Goal: Task Accomplishment & Management: Use online tool/utility

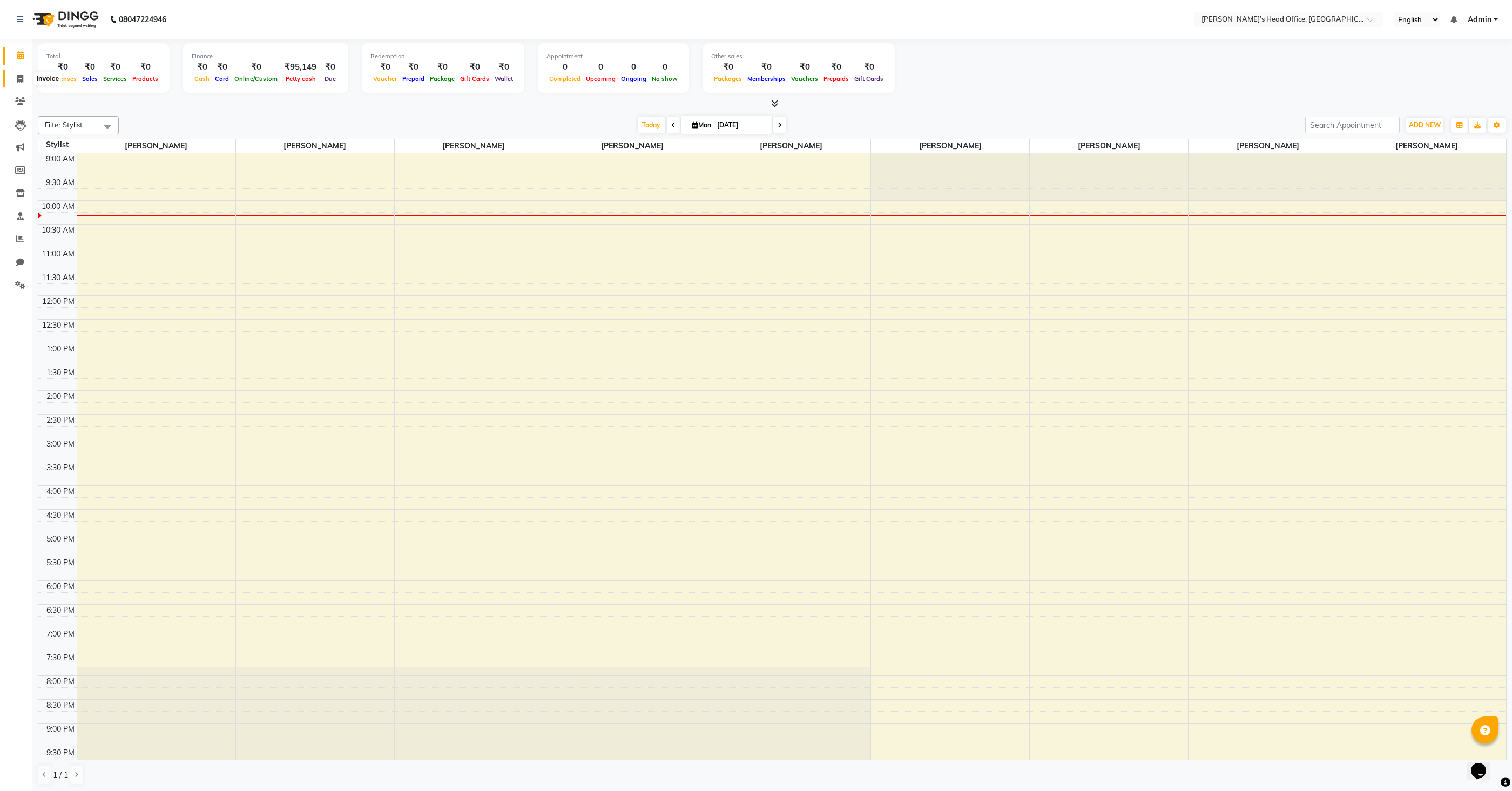
click at [21, 78] on icon at bounding box center [20, 78] width 6 height 8
select select "7682"
select select "service"
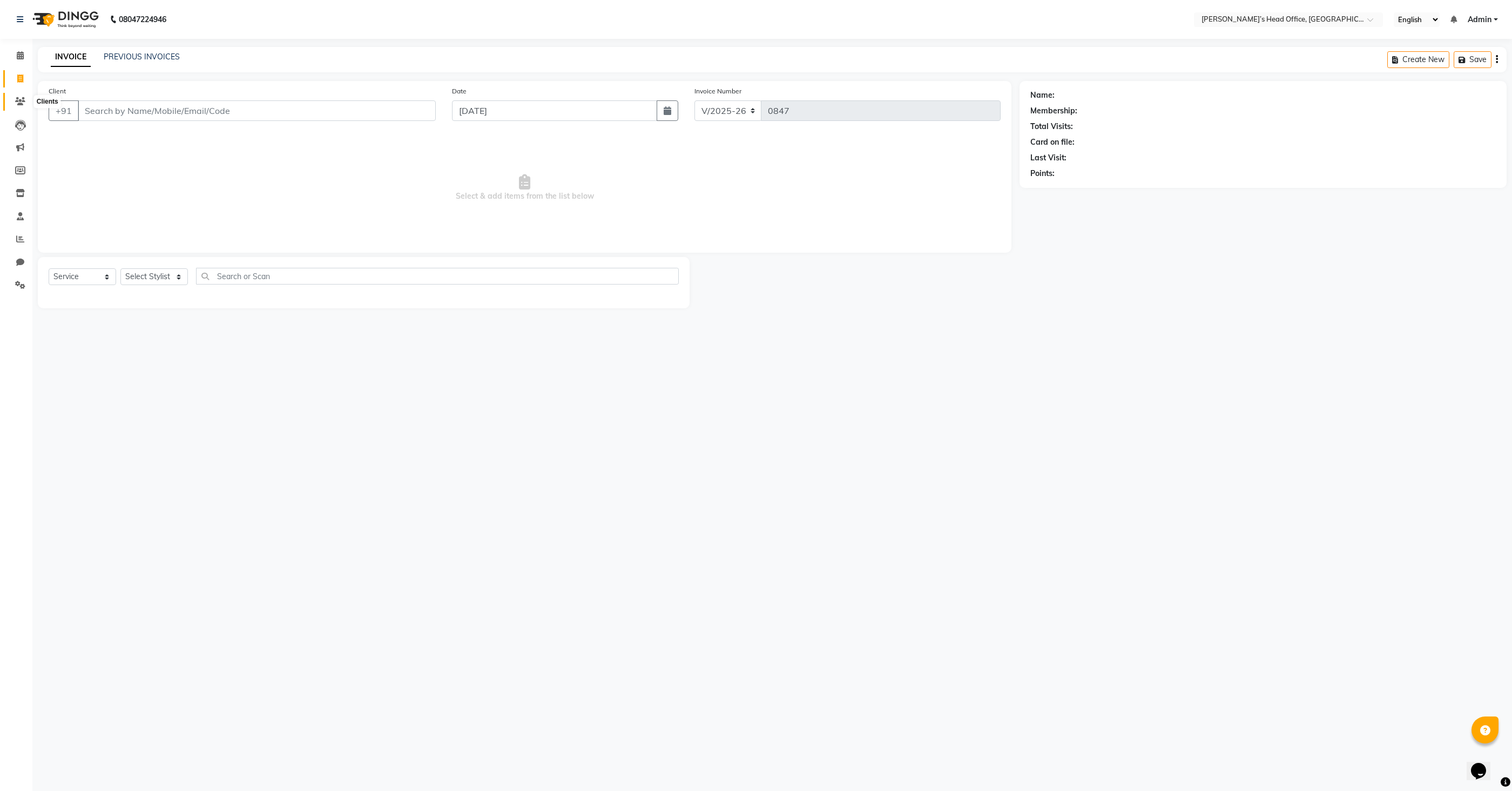
click at [20, 97] on icon at bounding box center [20, 101] width 10 height 8
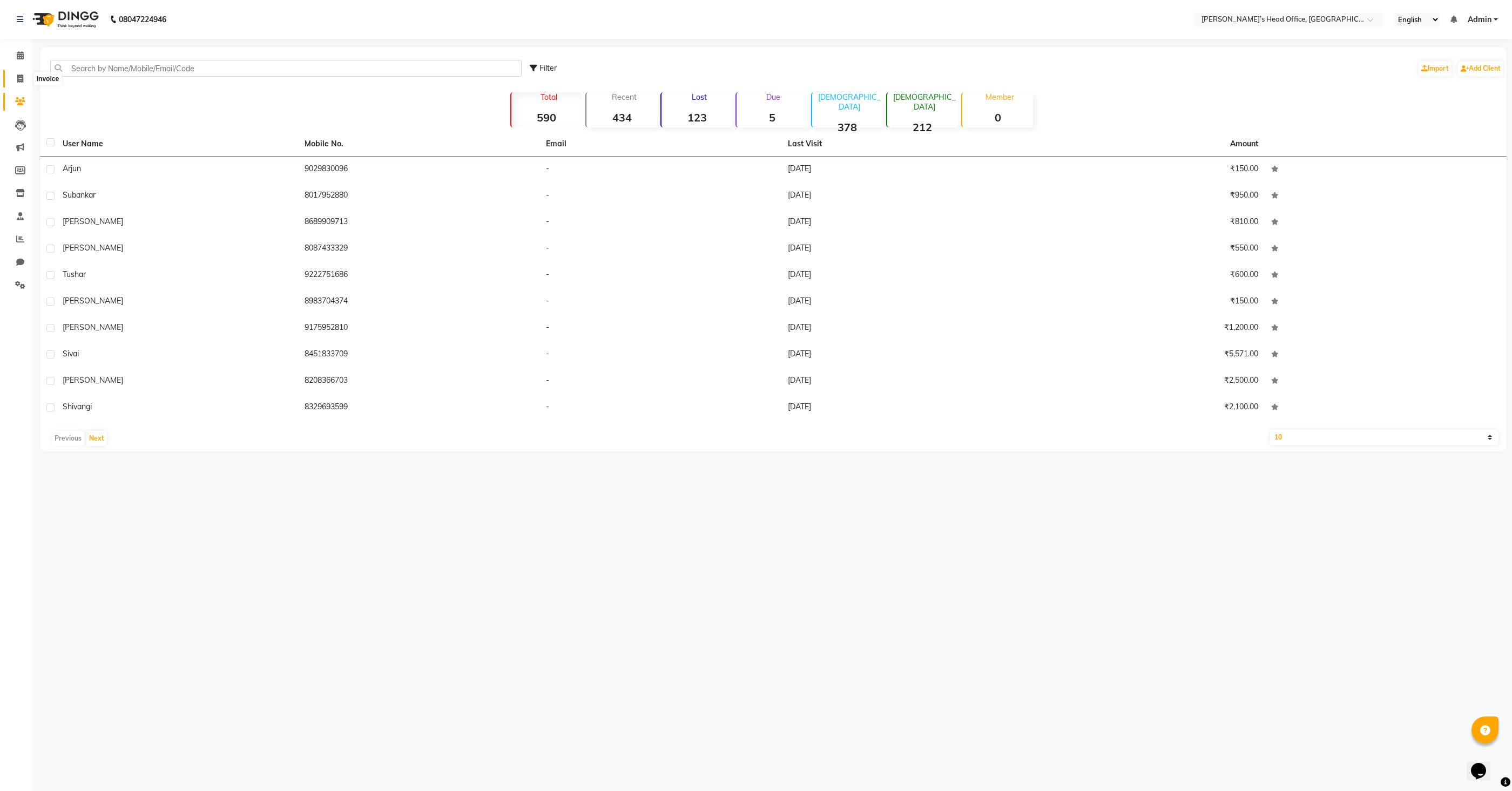
click at [23, 78] on span at bounding box center [21, 79] width 19 height 13
select select "service"
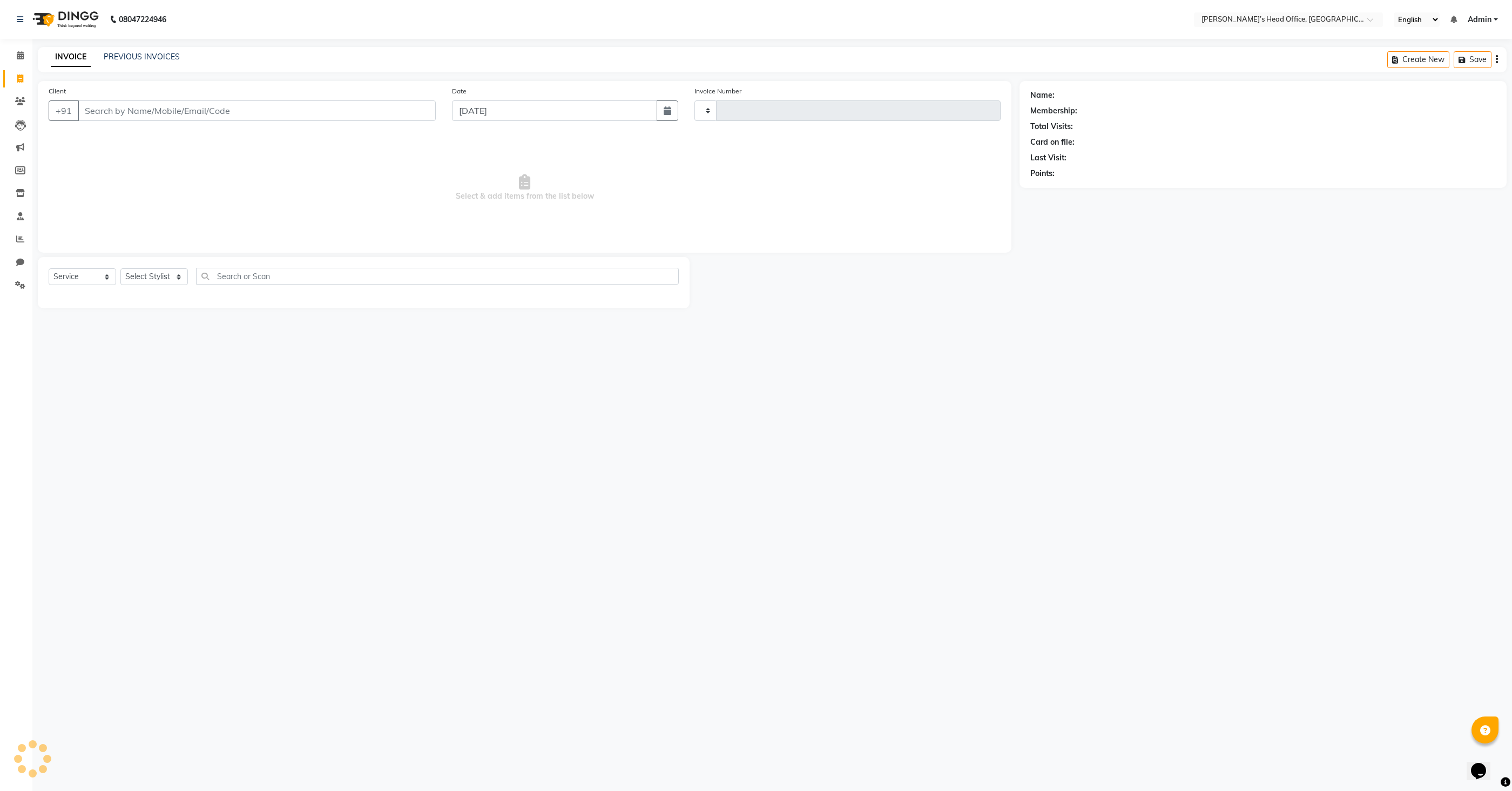
type input "0847"
select select "7682"
click at [20, 239] on icon at bounding box center [20, 239] width 8 height 8
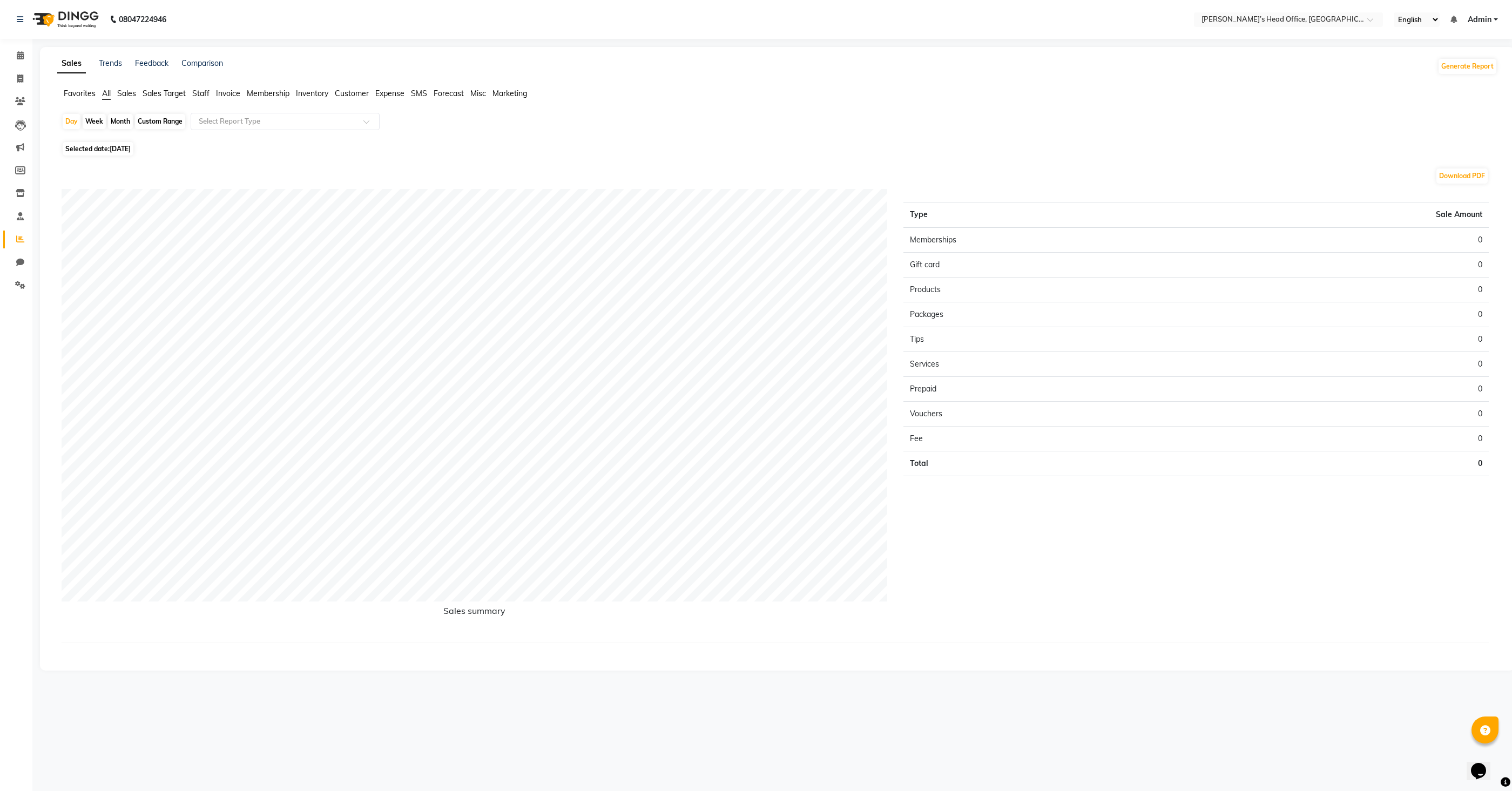
click at [199, 95] on span "Staff" at bounding box center [201, 94] width 17 height 10
click at [170, 116] on div "Custom Range" at bounding box center [159, 121] width 50 height 15
select select "9"
select select "2025"
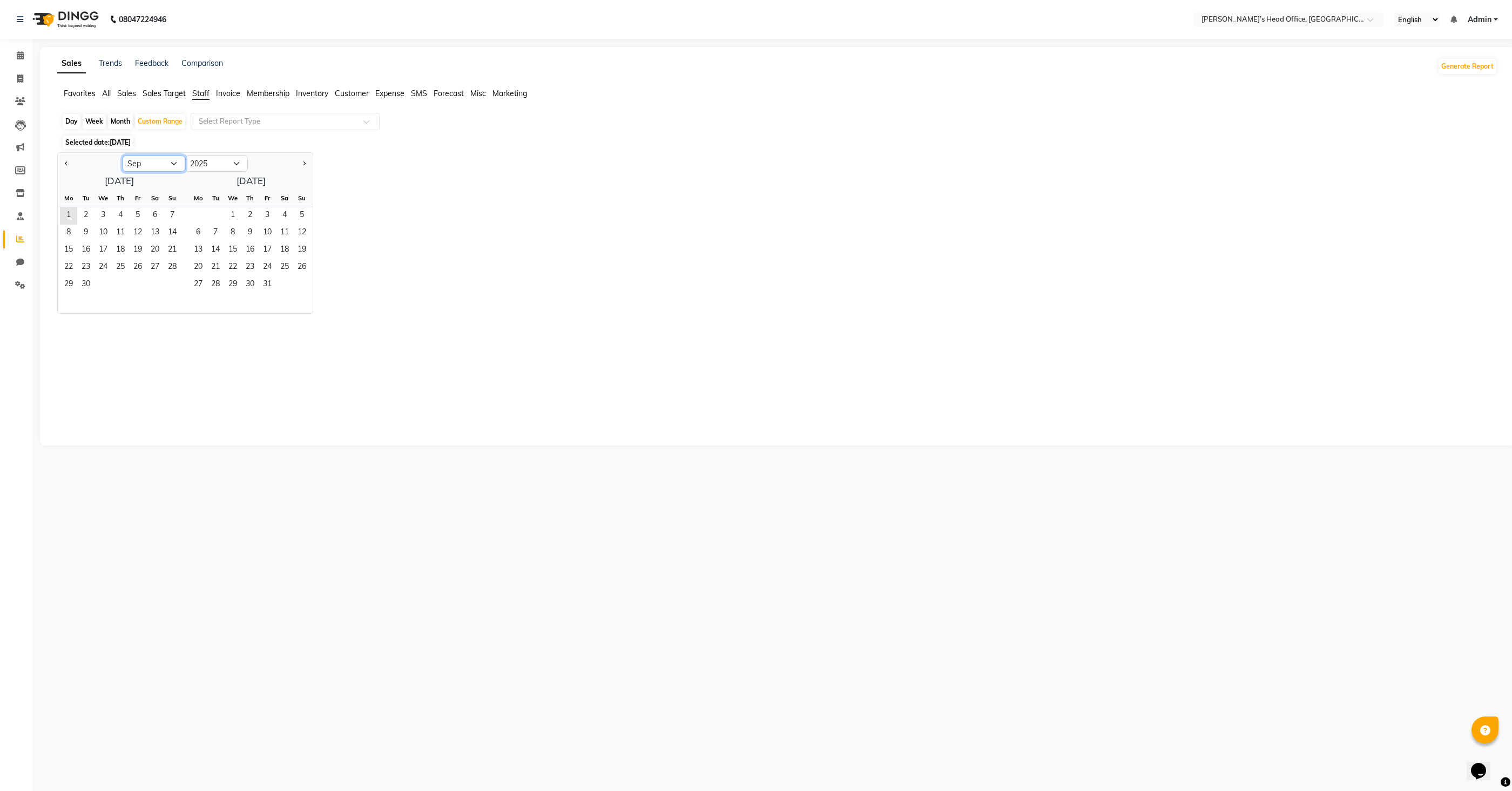
click at [157, 165] on select "Jan Feb Mar Apr May Jun [DATE] Aug Sep Oct Nov Dec" at bounding box center [154, 163] width 63 height 16
select select "8"
click at [123, 155] on select "Jan Feb Mar Apr May Jun [DATE] Aug Sep Oct Nov Dec" at bounding box center [154, 163] width 63 height 16
click at [139, 214] on span "1" at bounding box center [138, 216] width 17 height 17
click at [174, 281] on span "31" at bounding box center [172, 285] width 17 height 17
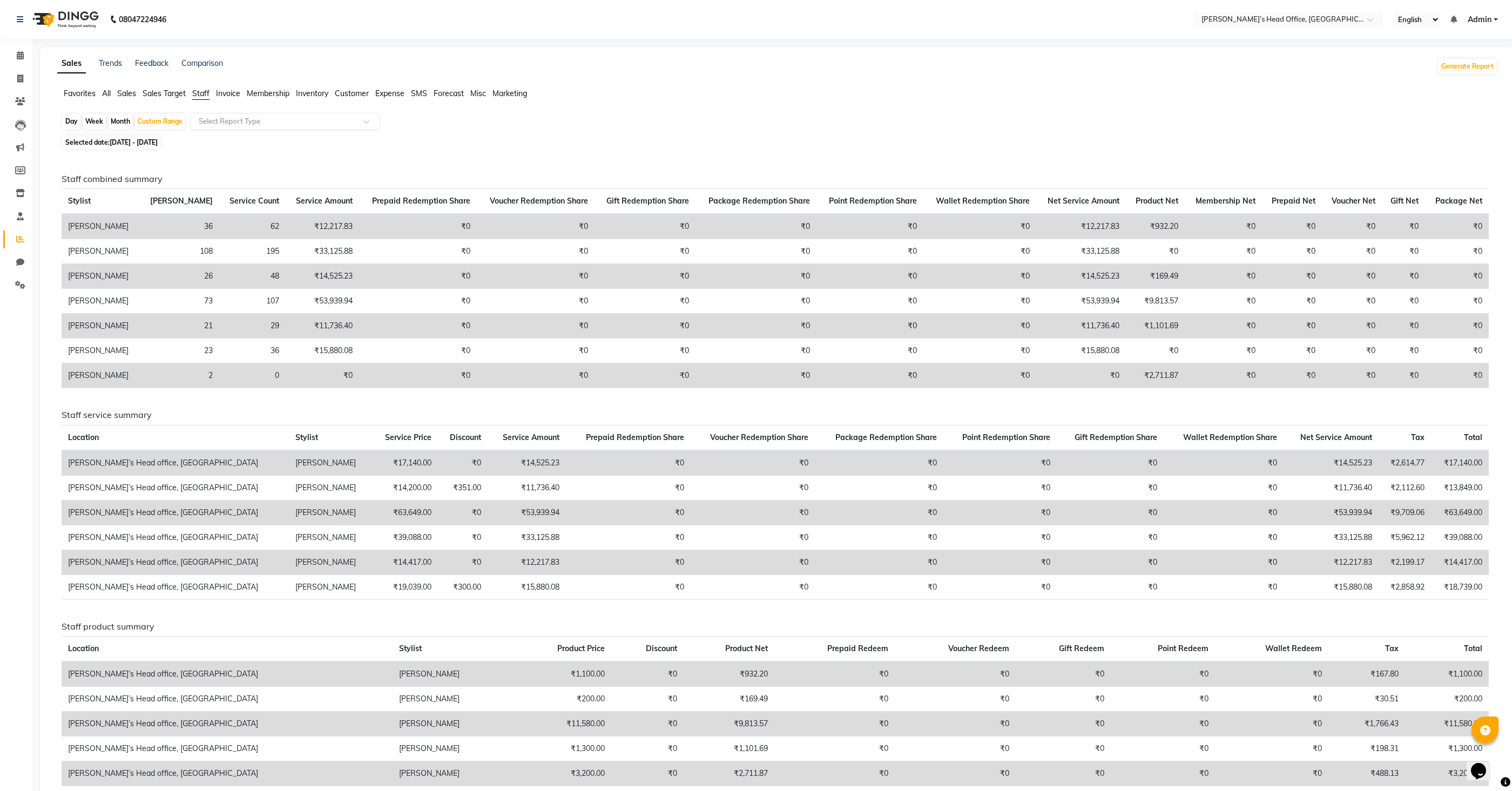
click at [297, 124] on input "text" at bounding box center [274, 121] width 155 height 11
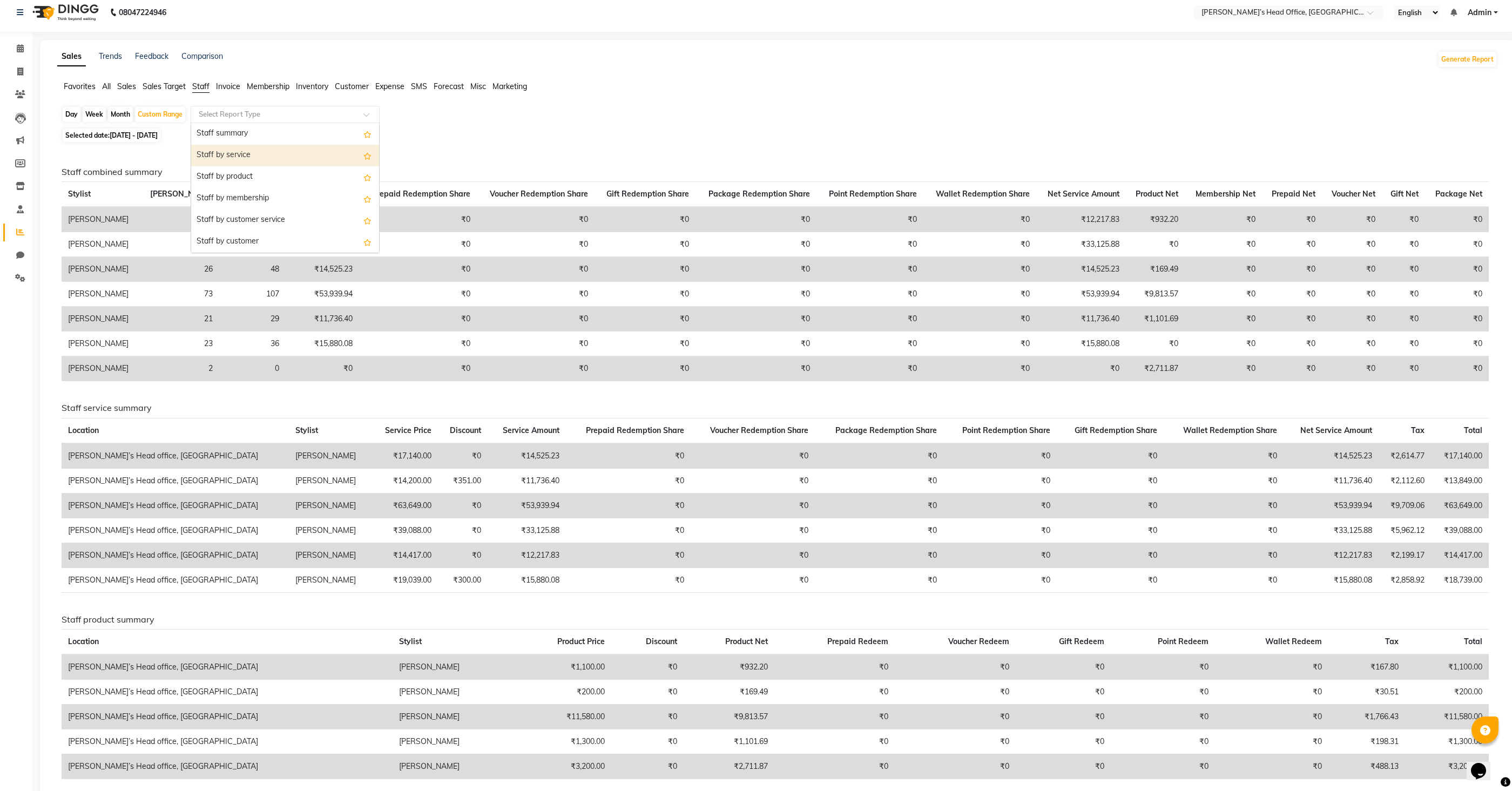
scroll to position [12, 0]
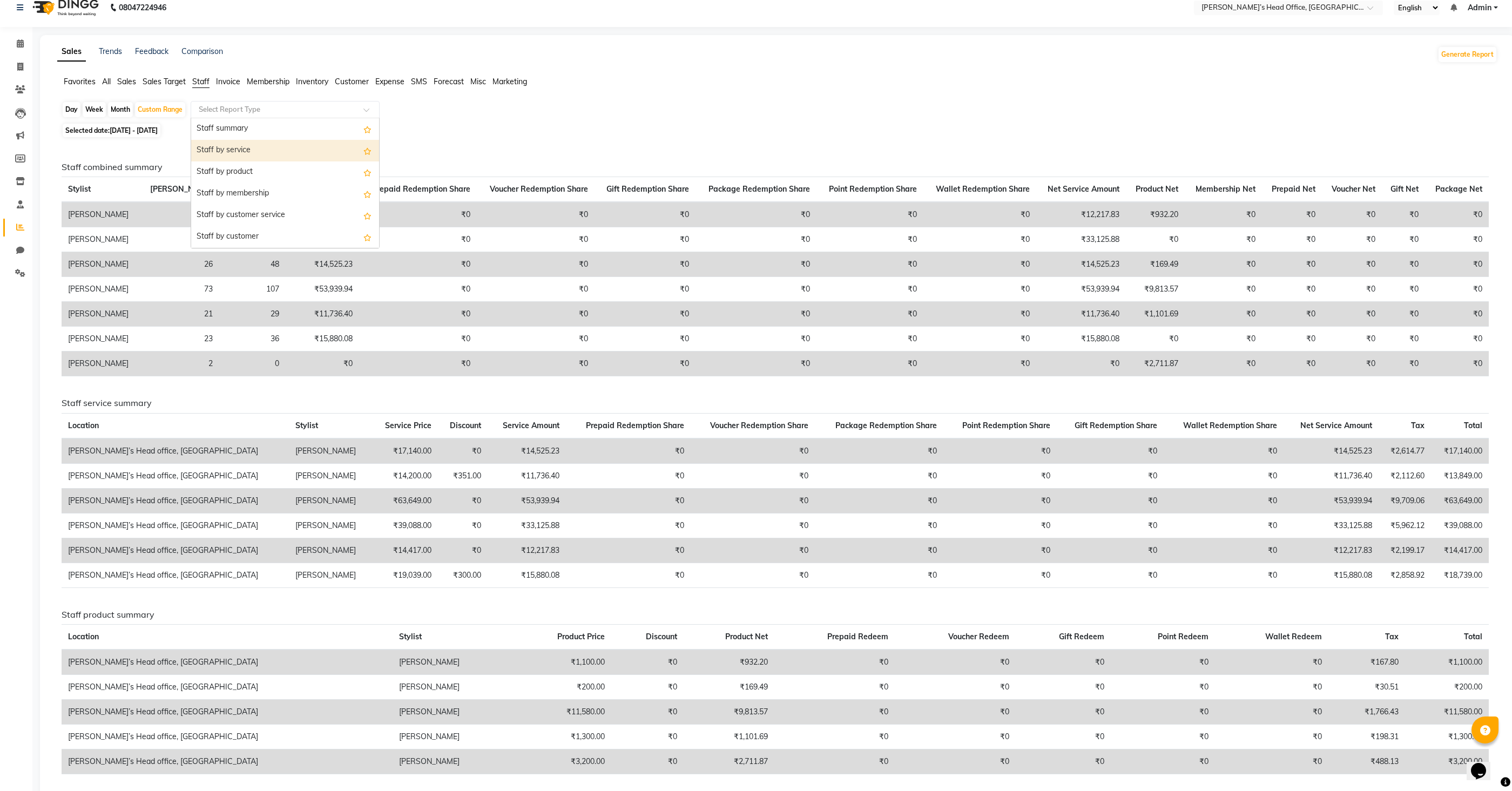
click at [257, 164] on div "Staff by product" at bounding box center [284, 172] width 188 height 21
select select "full_report"
select select "csv"
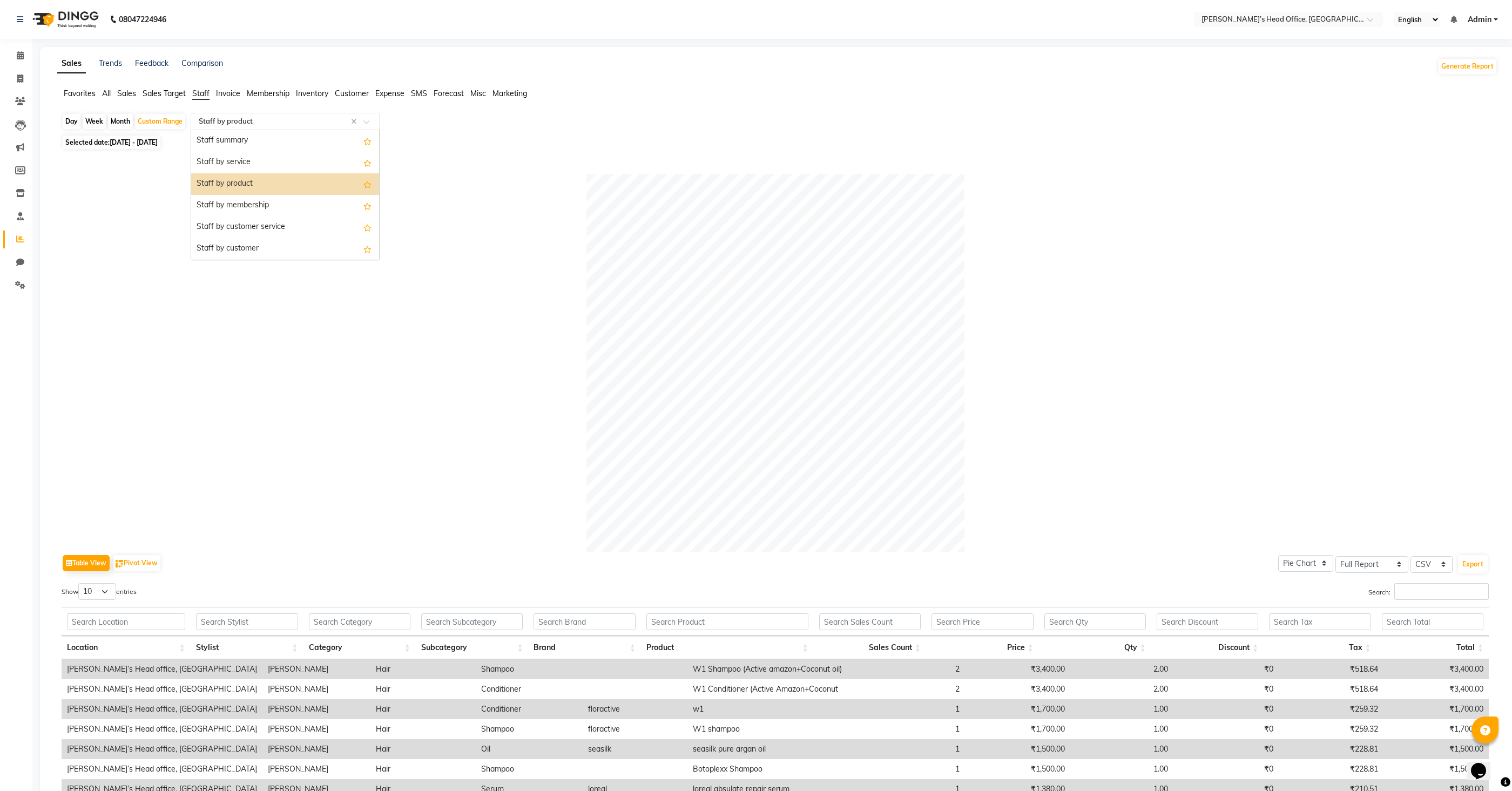
click at [287, 124] on input "text" at bounding box center [274, 121] width 155 height 11
click at [257, 162] on div "Staff by service" at bounding box center [284, 162] width 188 height 21
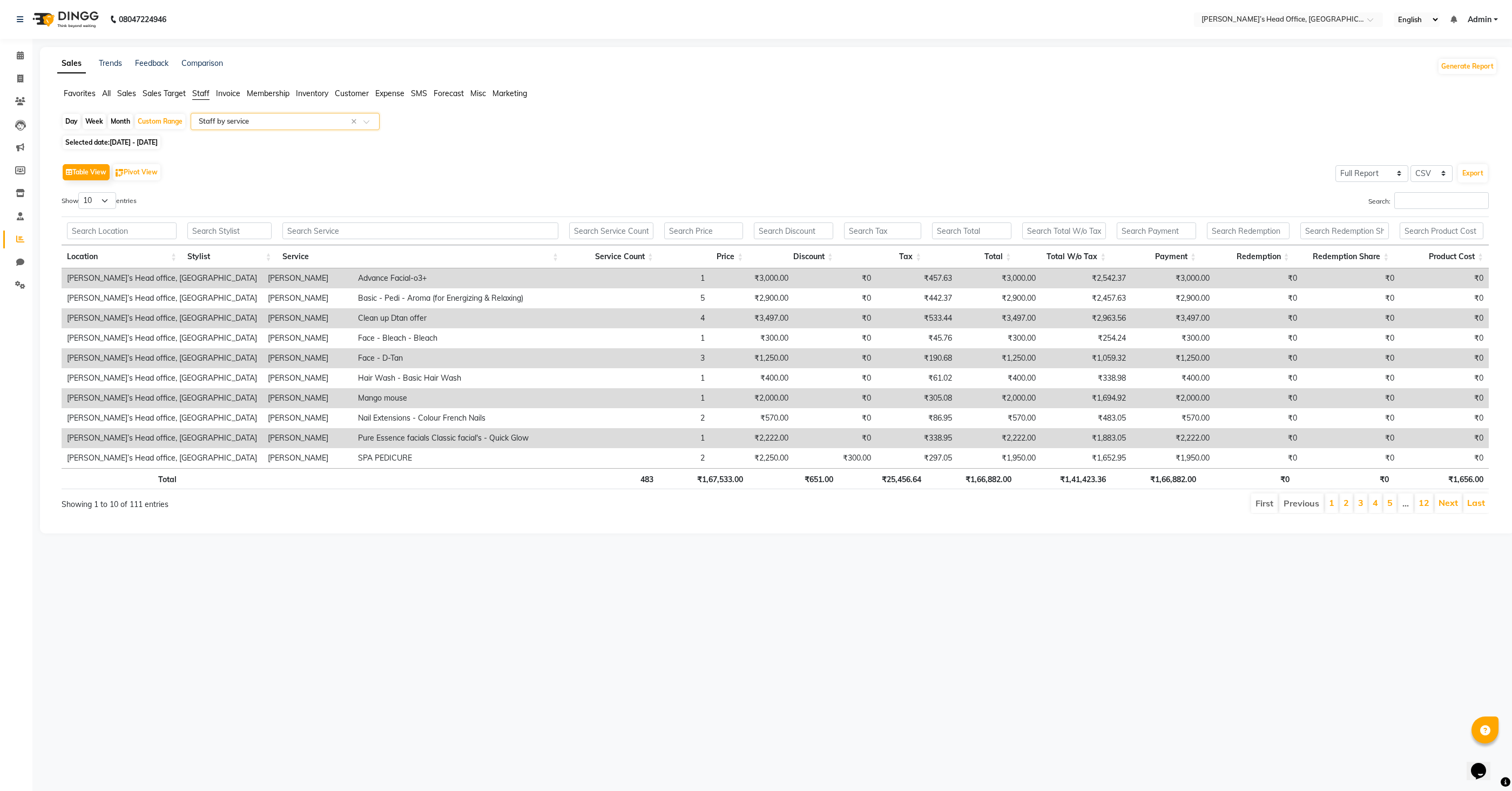
click at [127, 94] on span "Sales" at bounding box center [127, 94] width 19 height 10
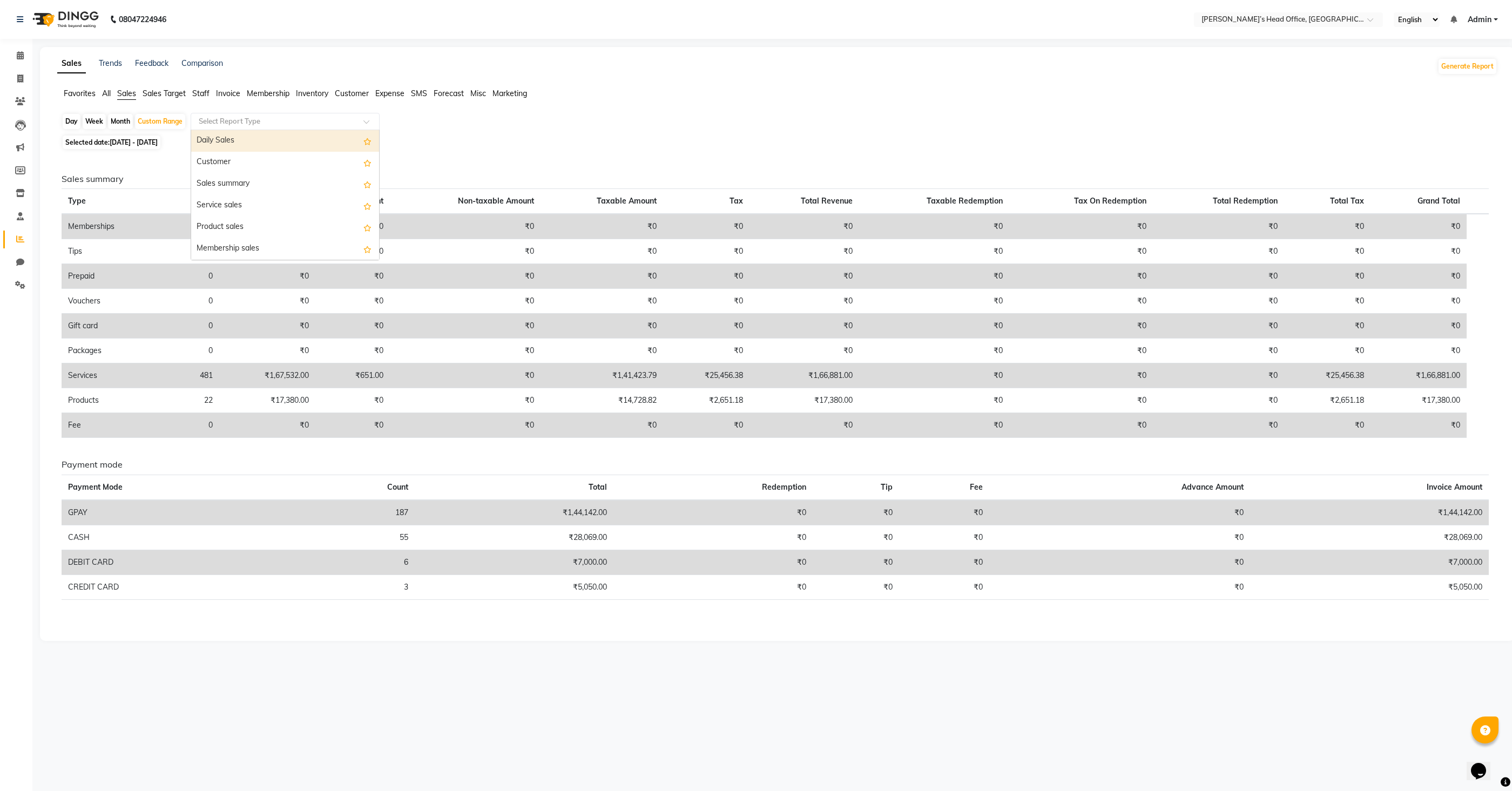
click at [242, 120] on input "text" at bounding box center [274, 121] width 155 height 11
click at [232, 204] on div "Service sales" at bounding box center [284, 205] width 188 height 21
select select "full_report"
select select "csv"
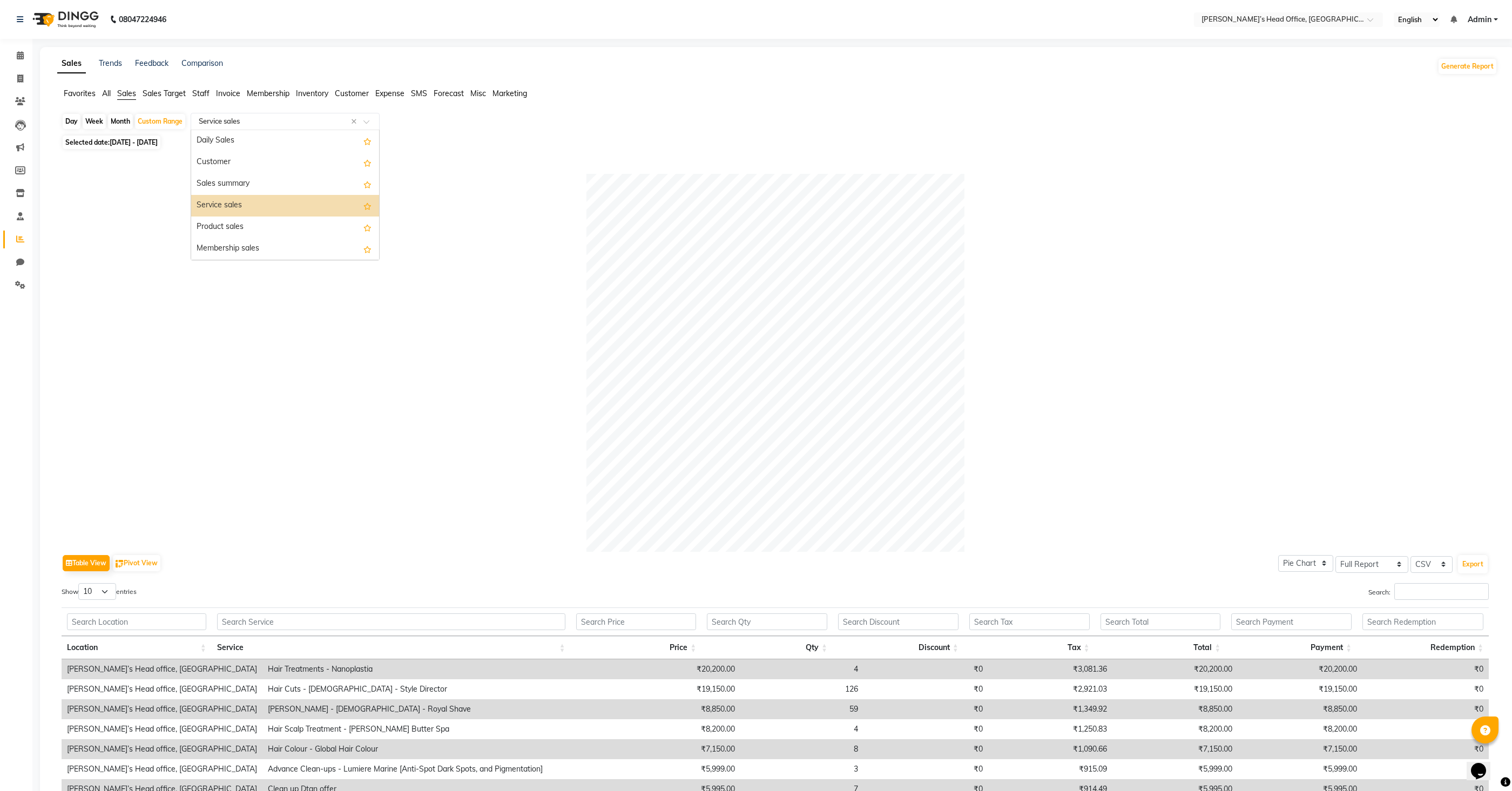
scroll to position [3, 0]
click at [314, 119] on input "text" at bounding box center [274, 118] width 155 height 11
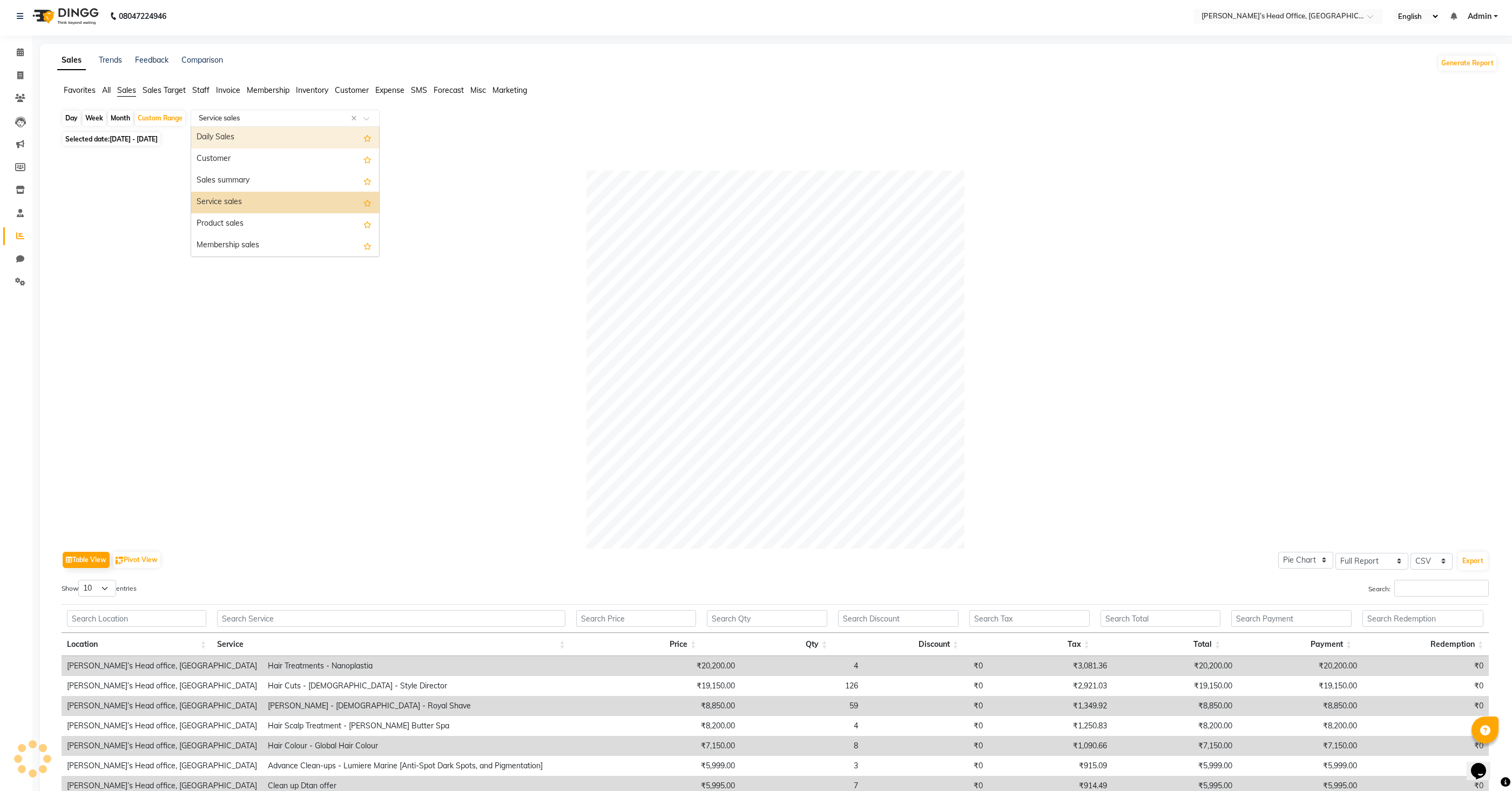
click at [368, 71] on div "Sales Trends Feedback Comparison Generate Report" at bounding box center [777, 63] width 1453 height 17
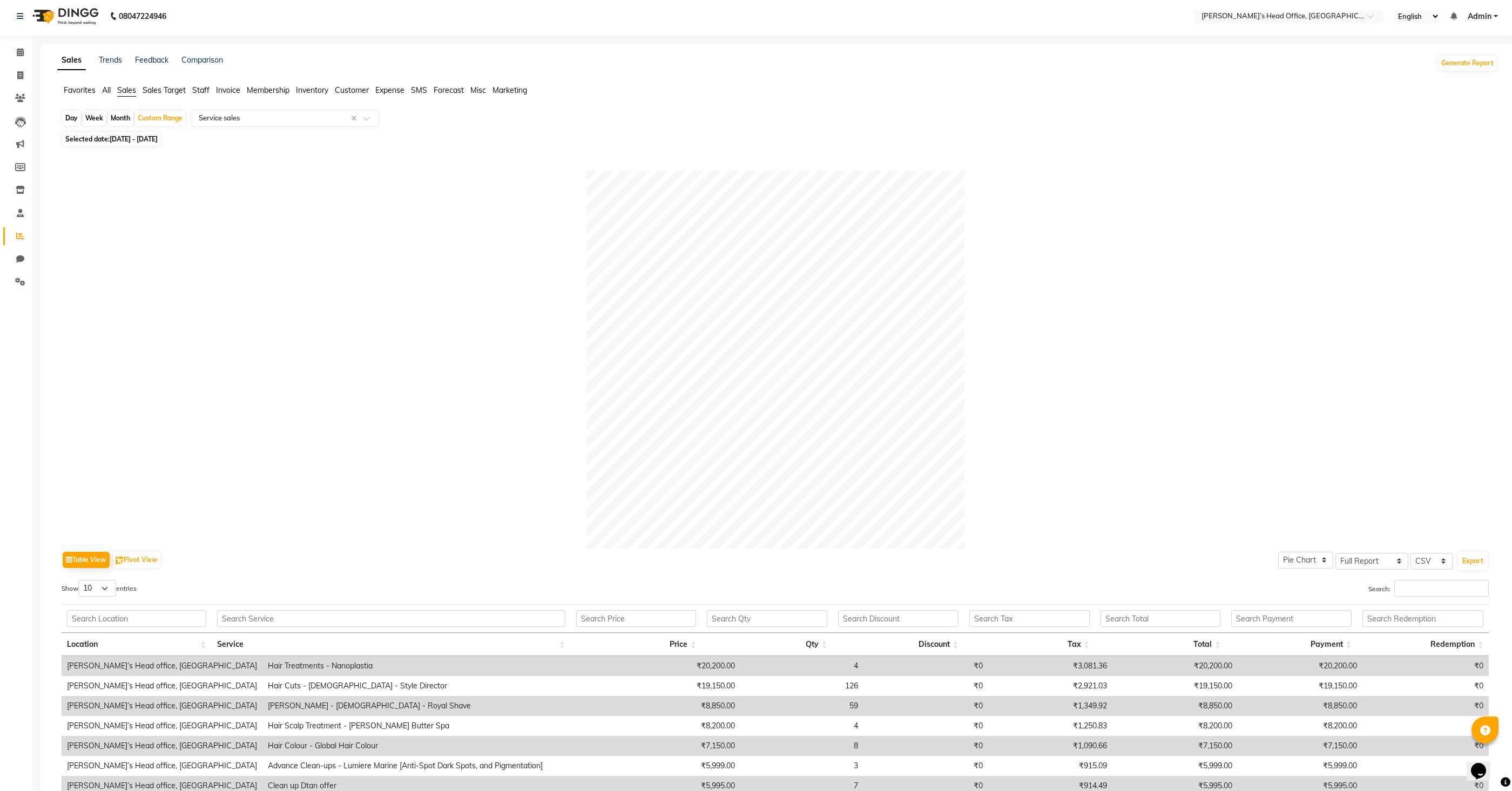
click at [104, 91] on span "All" at bounding box center [106, 90] width 9 height 10
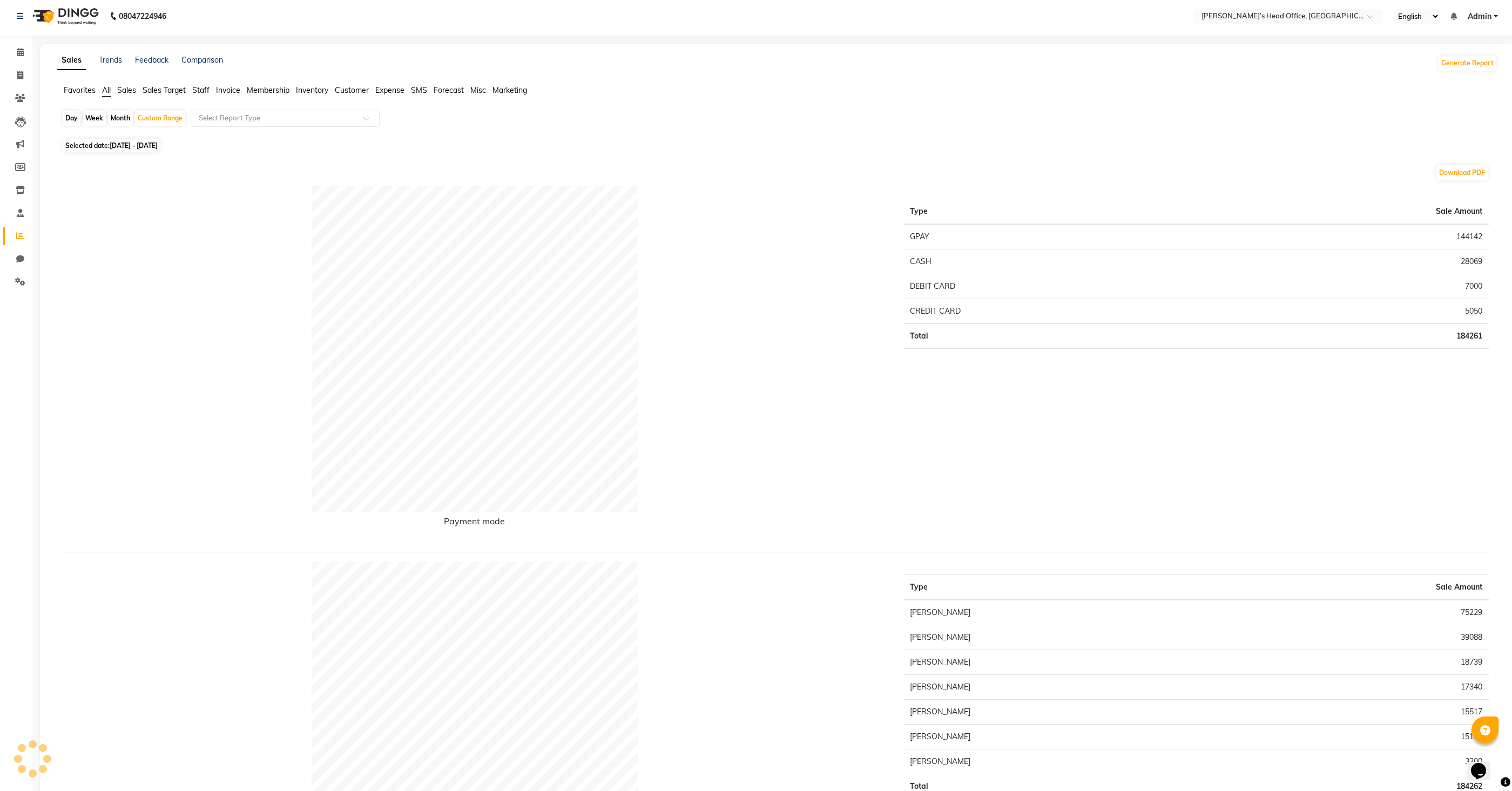
scroll to position [0, 0]
click at [155, 96] on span "Sales Target" at bounding box center [164, 94] width 44 height 10
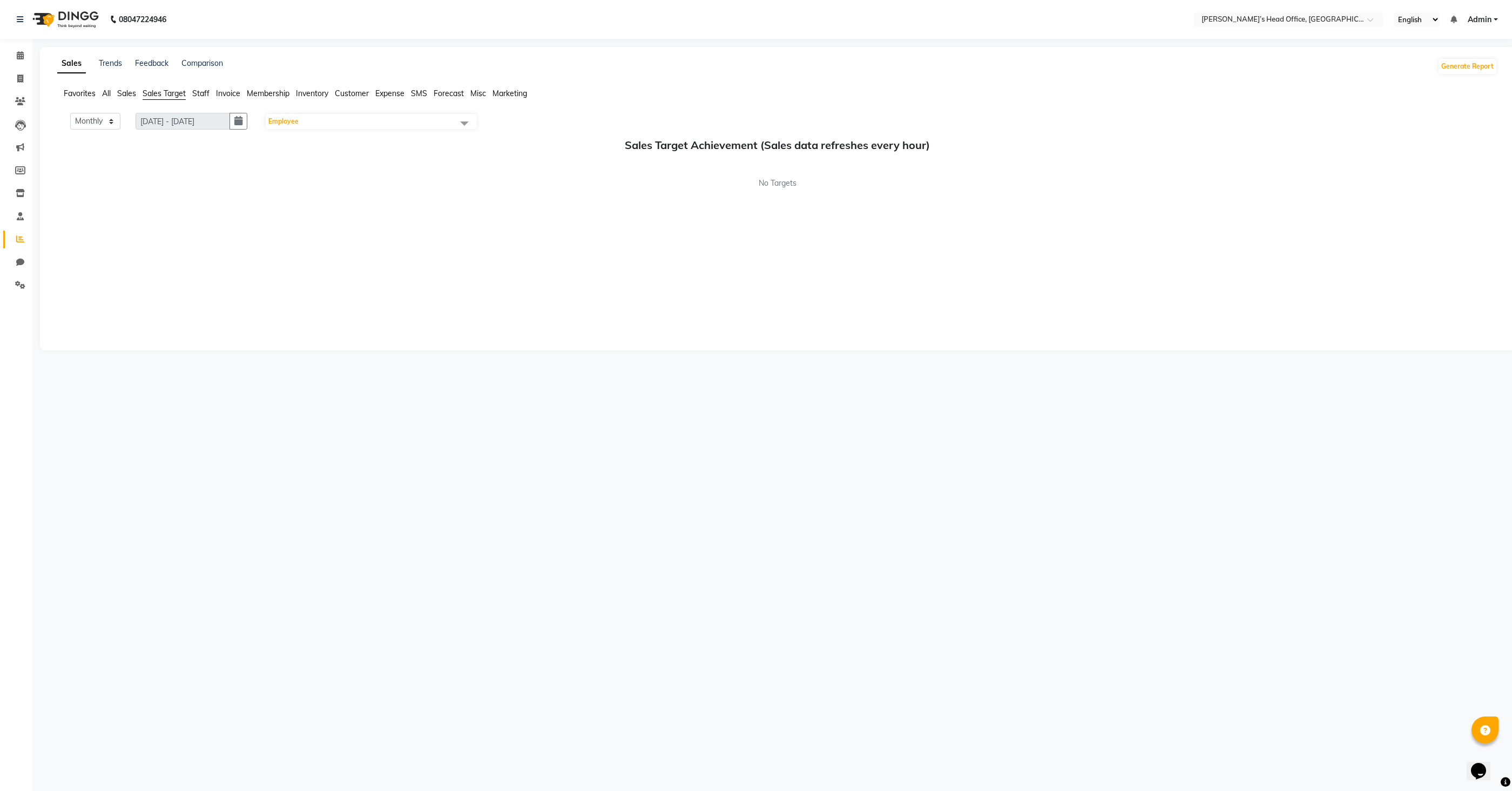
click at [197, 94] on span "Staff" at bounding box center [201, 94] width 17 height 10
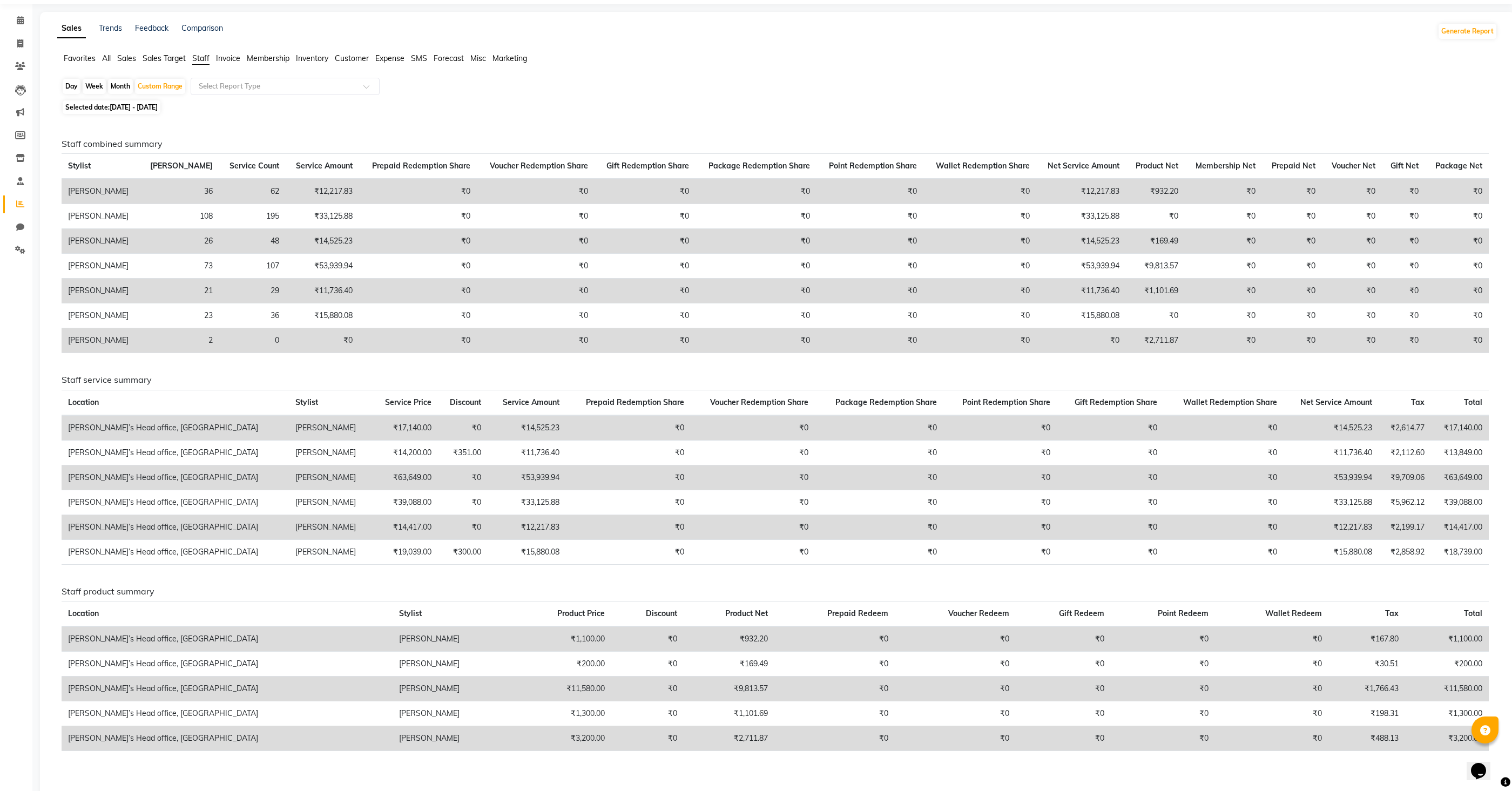
scroll to position [31, 0]
